Goal: Task Accomplishment & Management: Complete application form

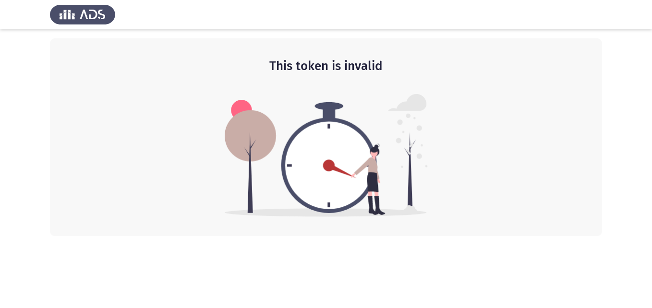
click at [78, 13] on img at bounding box center [82, 14] width 65 height 27
click at [80, 20] on img at bounding box center [82, 14] width 65 height 27
click at [95, 9] on img at bounding box center [82, 14] width 65 height 27
click at [71, 12] on img at bounding box center [82, 14] width 65 height 27
click at [77, 16] on img at bounding box center [82, 14] width 65 height 27
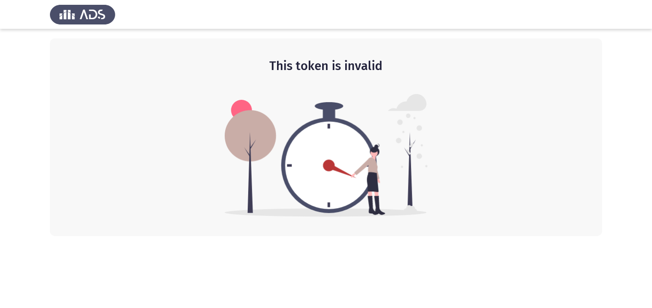
click at [89, 19] on img at bounding box center [82, 14] width 65 height 27
click at [73, 12] on img at bounding box center [82, 14] width 65 height 27
click at [73, 11] on img at bounding box center [82, 14] width 65 height 27
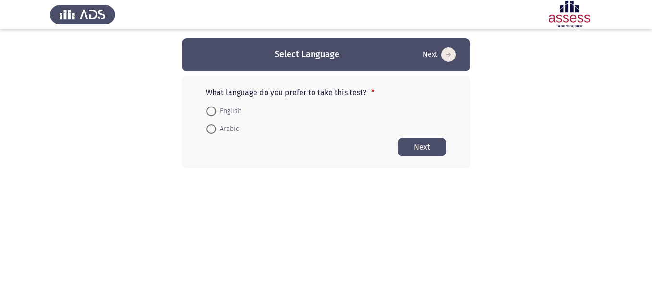
click at [211, 126] on span at bounding box center [211, 129] width 10 height 10
click at [211, 126] on input "Arabic" at bounding box center [211, 129] width 10 height 10
radio input "true"
